Goal: Information Seeking & Learning: Learn about a topic

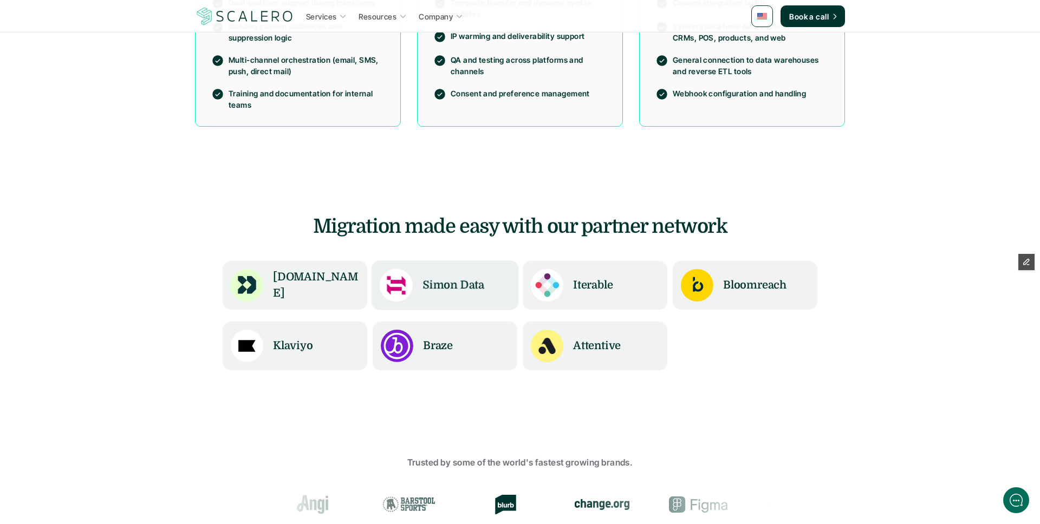
scroll to position [849, 0]
click at [431, 294] on h6 "Simon Data" at bounding box center [454, 285] width 64 height 17
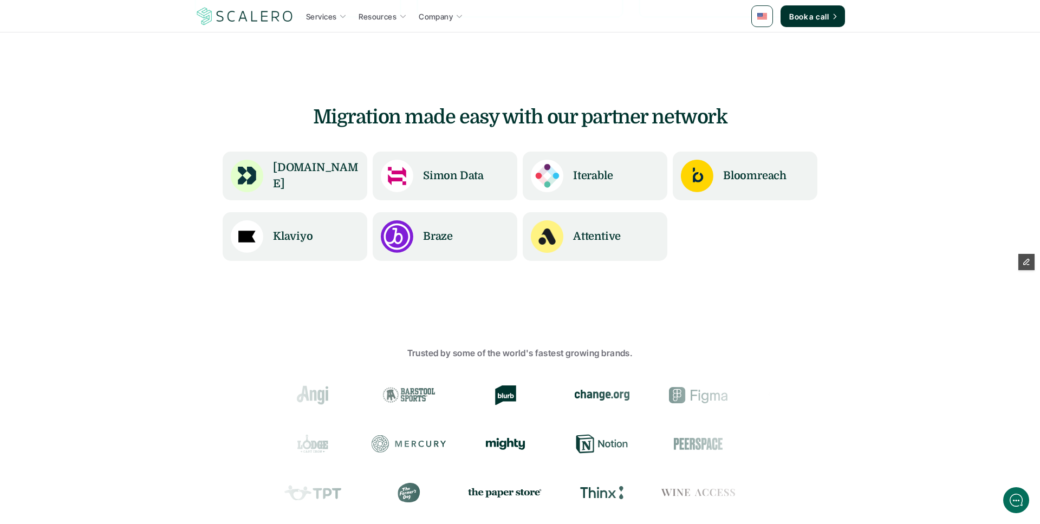
scroll to position [958, 0]
